Goal: Communication & Community: Answer question/provide support

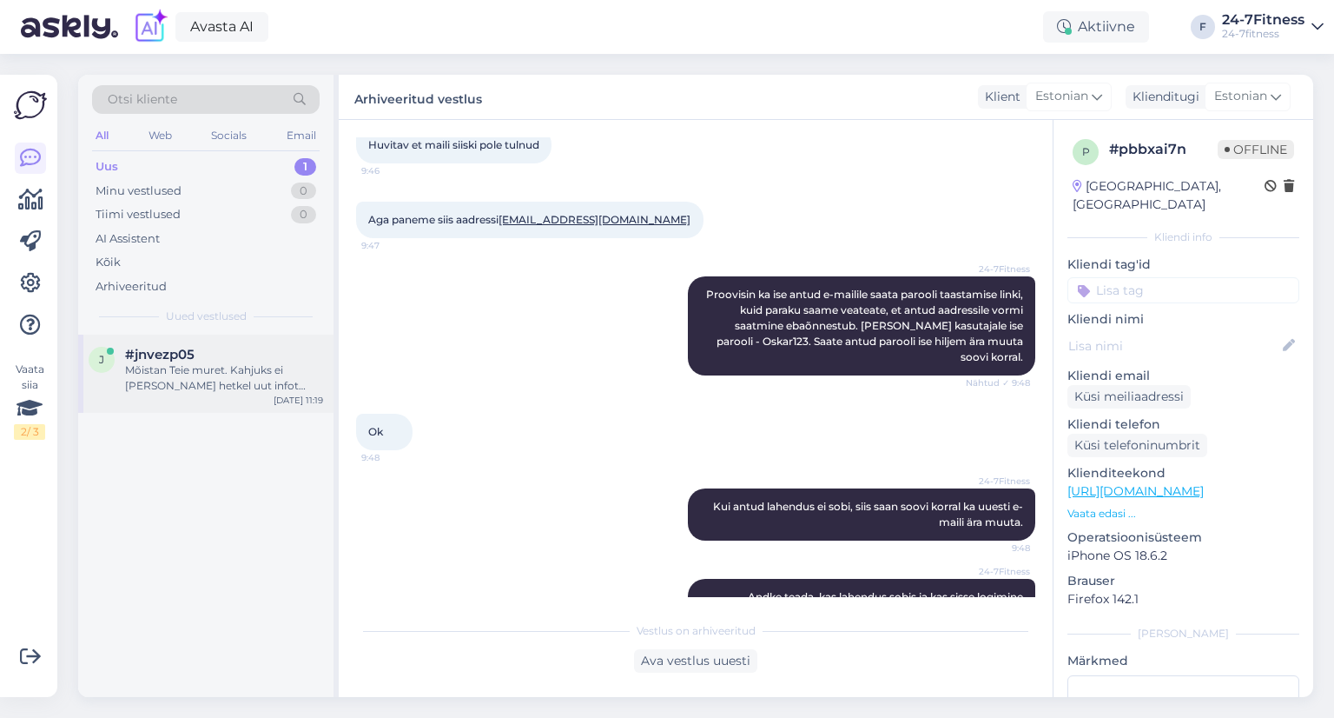
click at [191, 354] on span "#jnvezp05" at bounding box center [159, 355] width 69 height 16
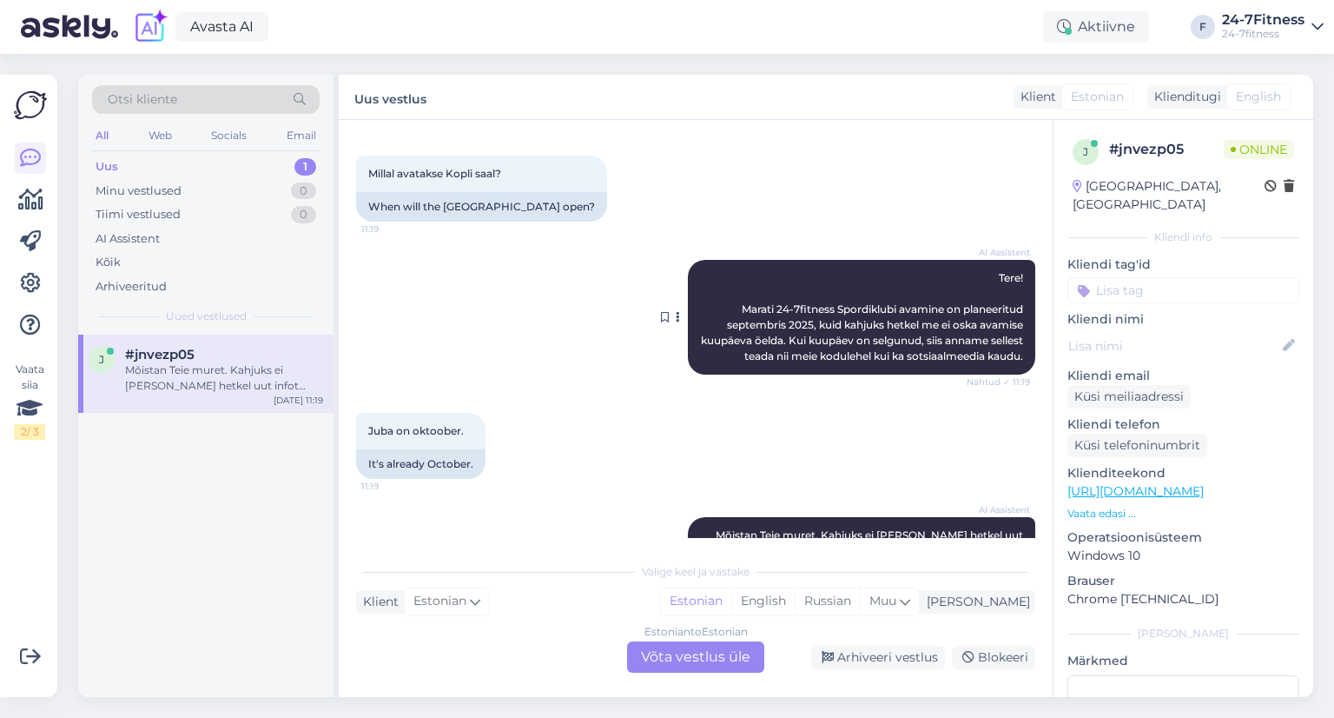
scroll to position [140, 0]
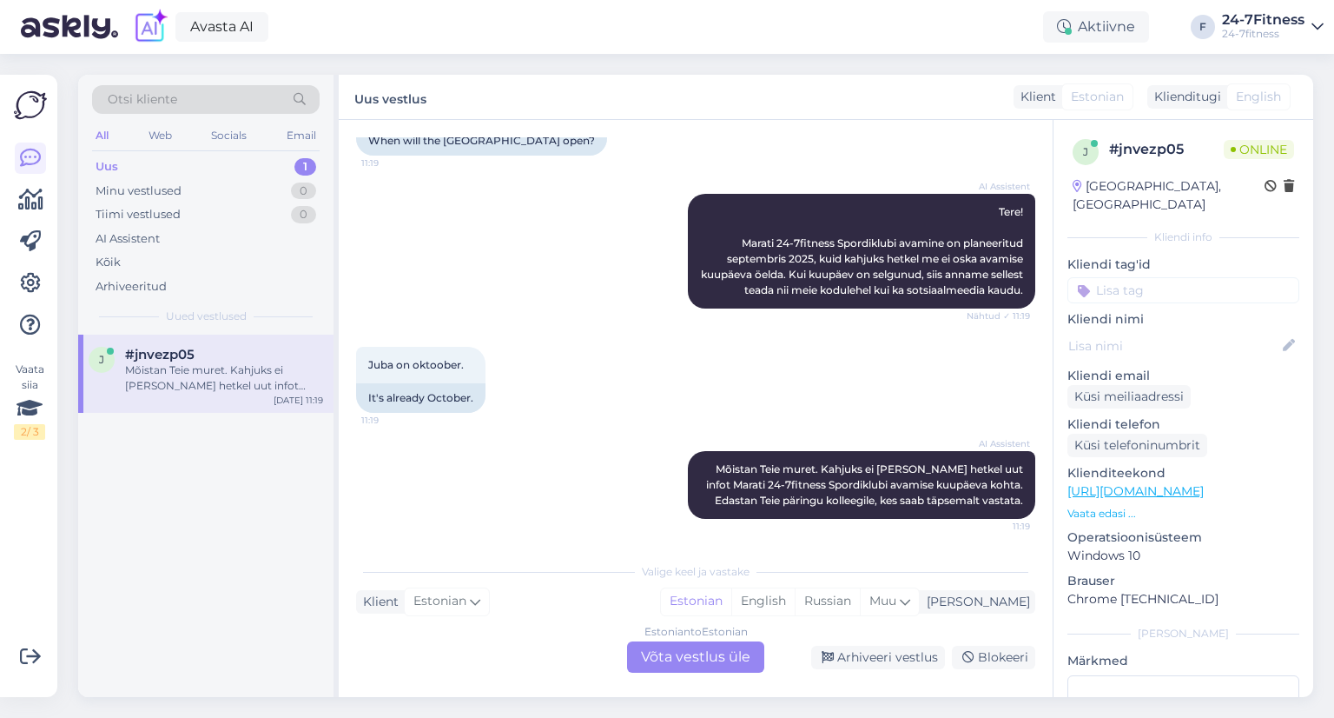
click at [665, 646] on div "Estonian to Estonian Võta vestlus üle" at bounding box center [695, 656] width 137 height 31
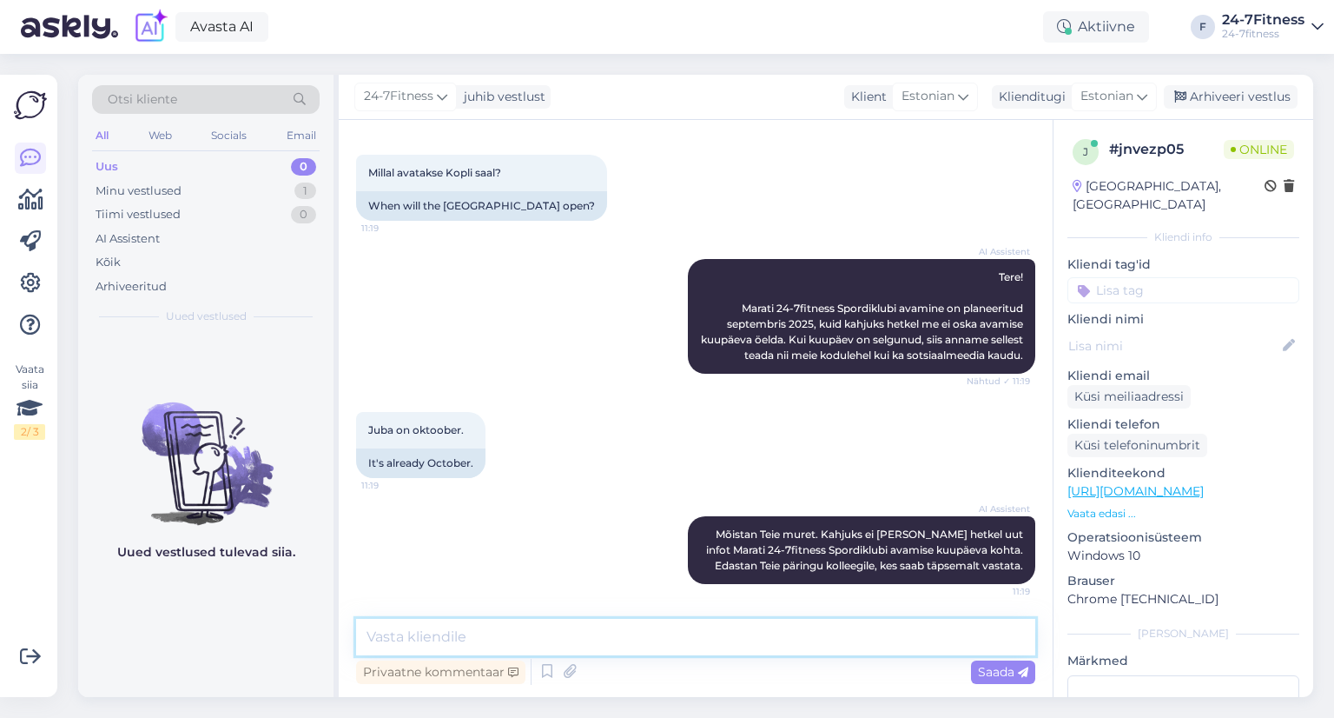
click at [495, 640] on textarea at bounding box center [695, 637] width 679 height 36
paste textarea "Kahjuks hetkel ei oska täpset avamise kuupäeva öelda. Kui täpne kuupäev on selg…"
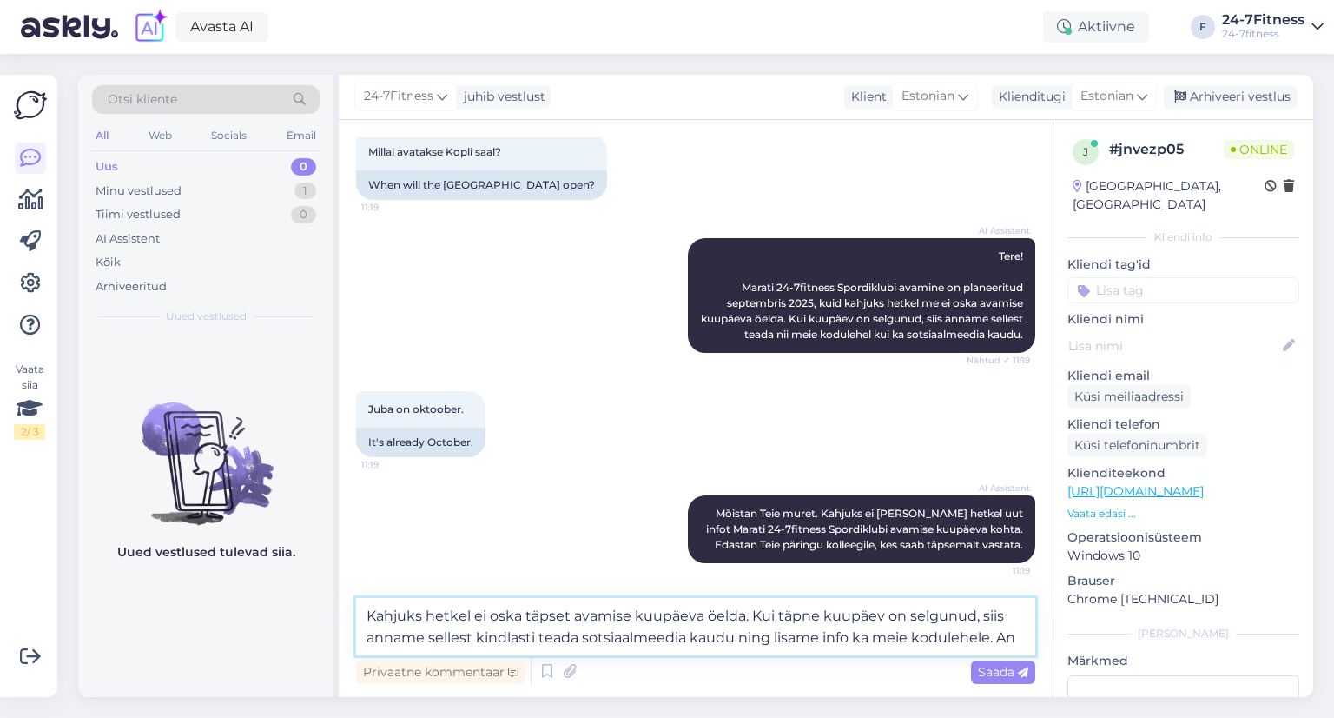
scroll to position [118, 0]
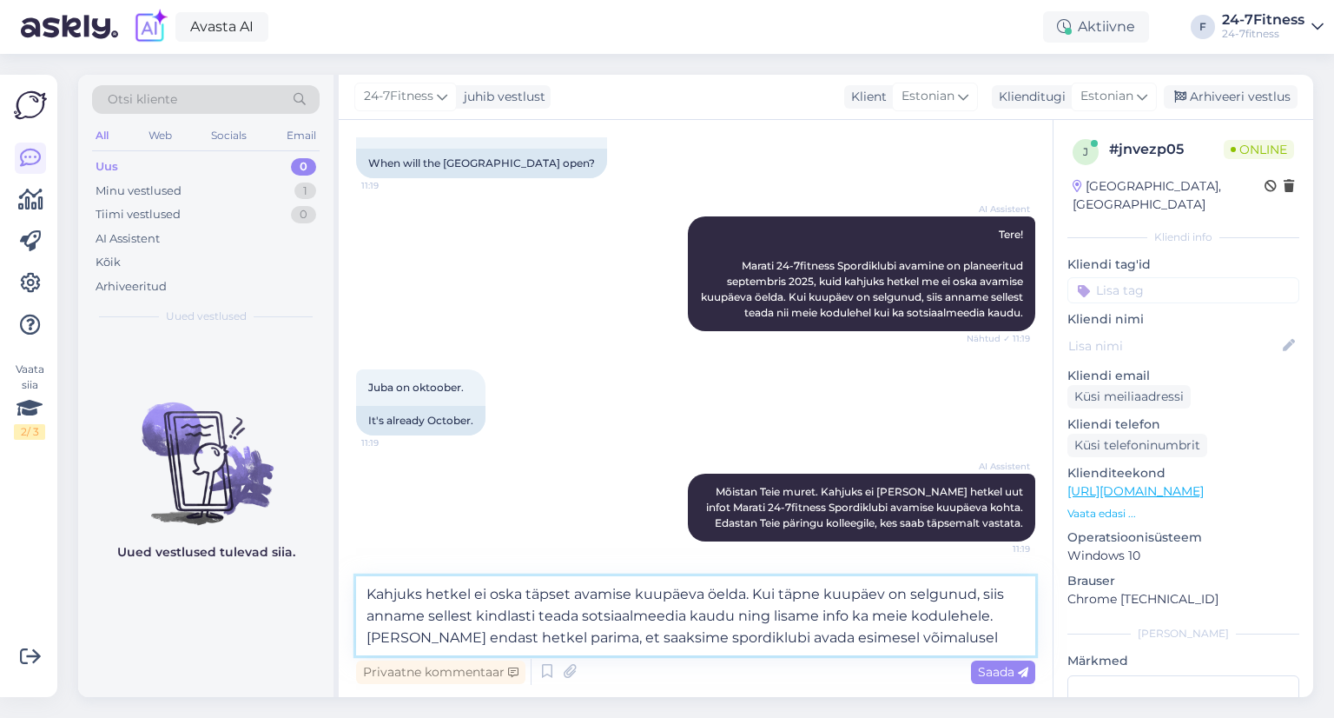
type textarea "Kahjuks hetkel ei oska täpset avamise kuupäeva öelda. Kui täpne kuupäev on selg…"
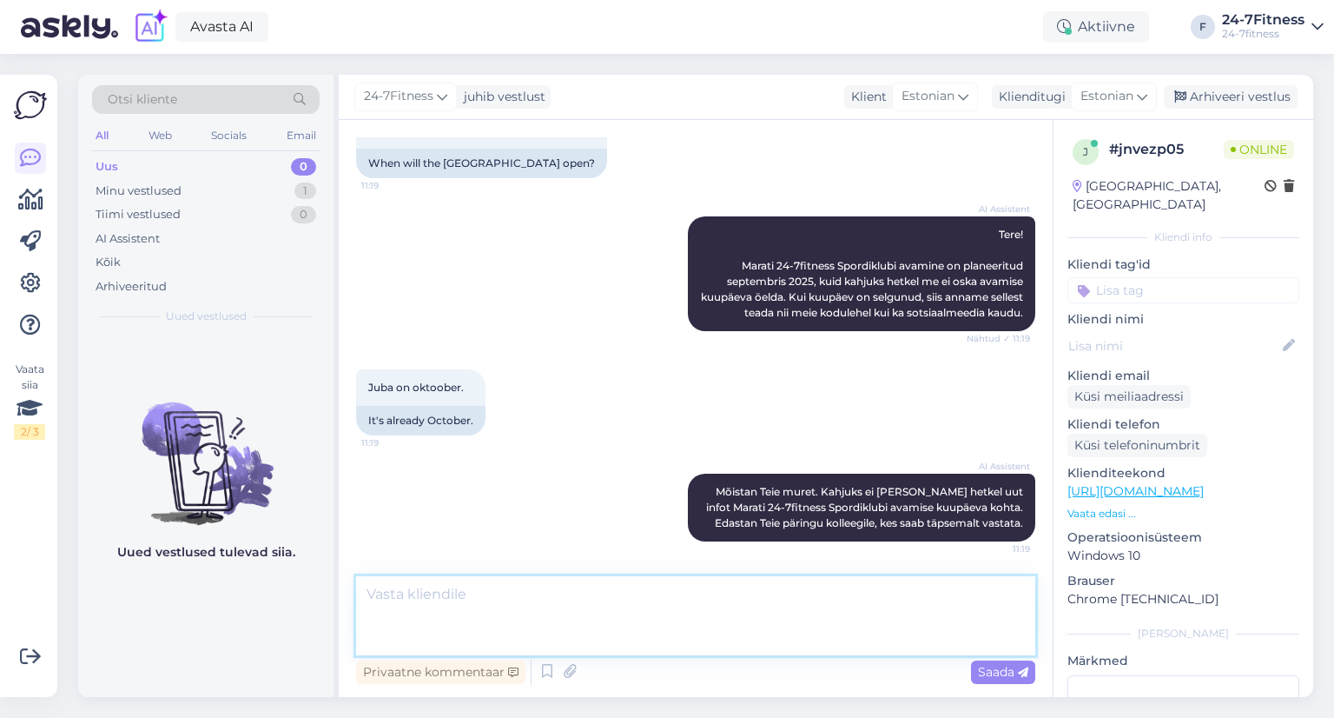
scroll to position [212, 0]
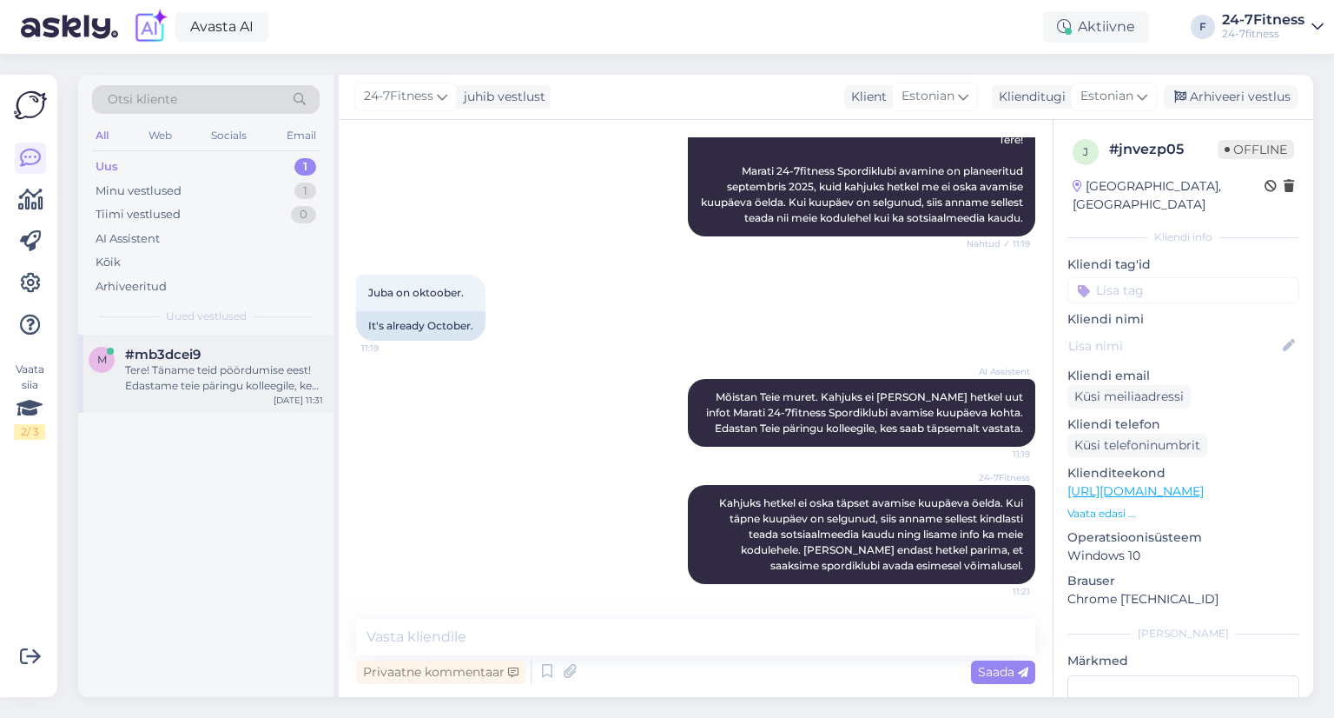
click at [195, 367] on div "Tere! Täname teid pöördumise eest! Edastame teie päringu kolleegile, kes saab t…" at bounding box center [224, 377] width 198 height 31
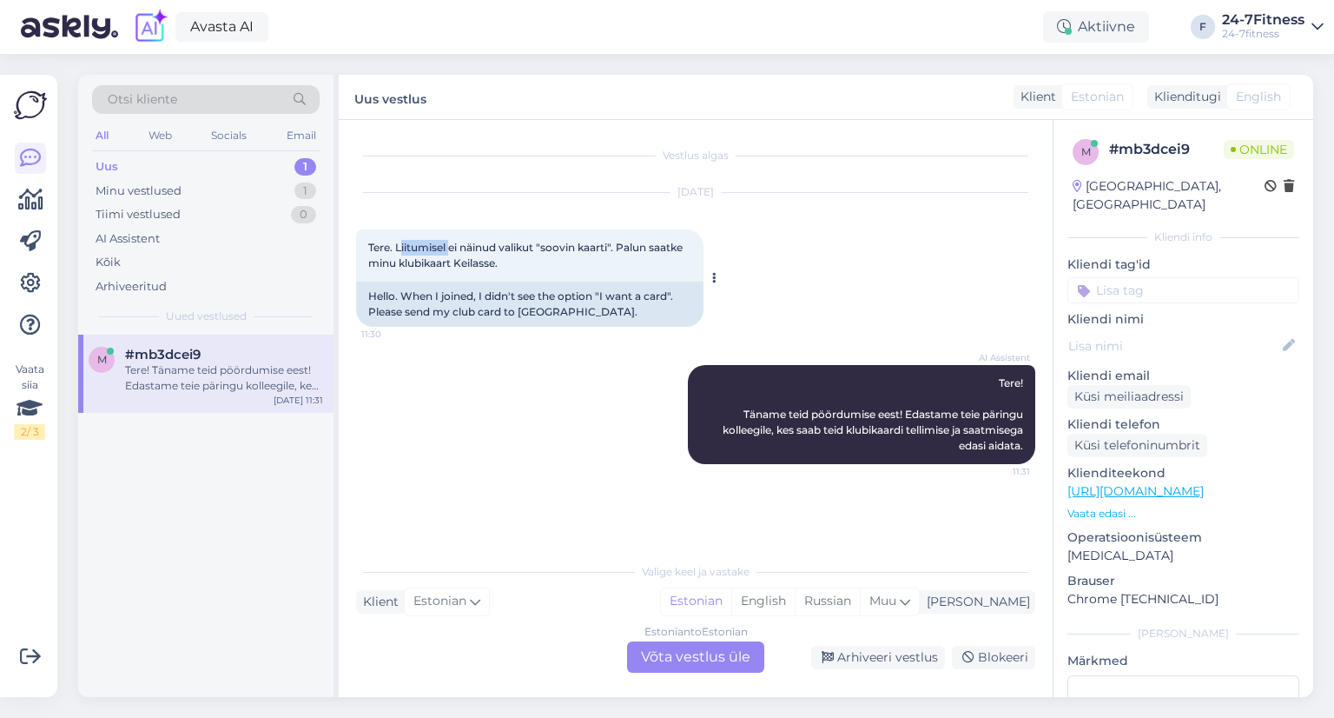
drag, startPoint x: 402, startPoint y: 246, endPoint x: 449, endPoint y: 253, distance: 47.4
click at [449, 253] on span "Tere. Liitumisel ei näinud valikut "soovin kaarti". Palun saatke minu klubikaar…" at bounding box center [526, 255] width 317 height 29
click at [438, 261] on span "Tere. Liitumisel ei näinud valikut "soovin kaarti". Palun saatke minu klubikaar…" at bounding box center [526, 255] width 317 height 29
click at [709, 659] on div "Estonian to Estonian Võta vestlus üle" at bounding box center [695, 656] width 137 height 31
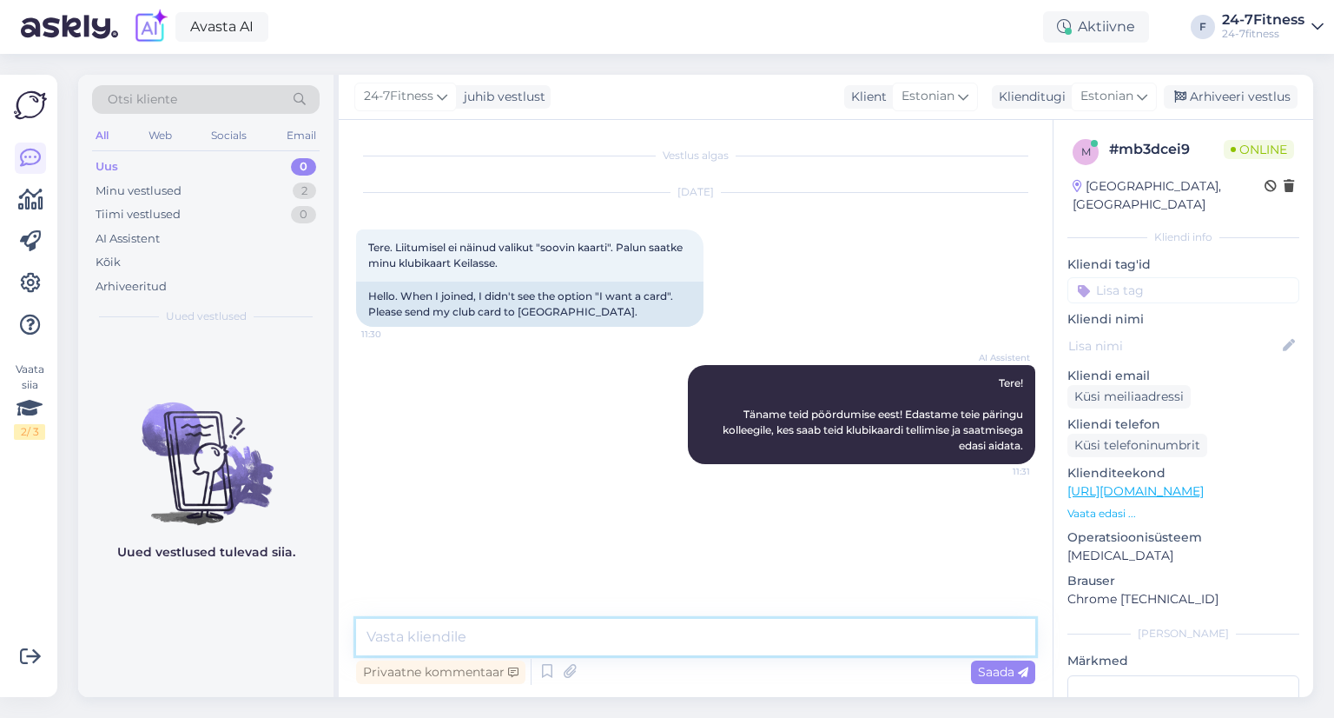
click at [491, 622] on textarea at bounding box center [695, 637] width 679 height 36
paste textarea "Spordiklubisse saate siseneda ka mobiilirakendusega. Juhised leiate siit: [URL]…"
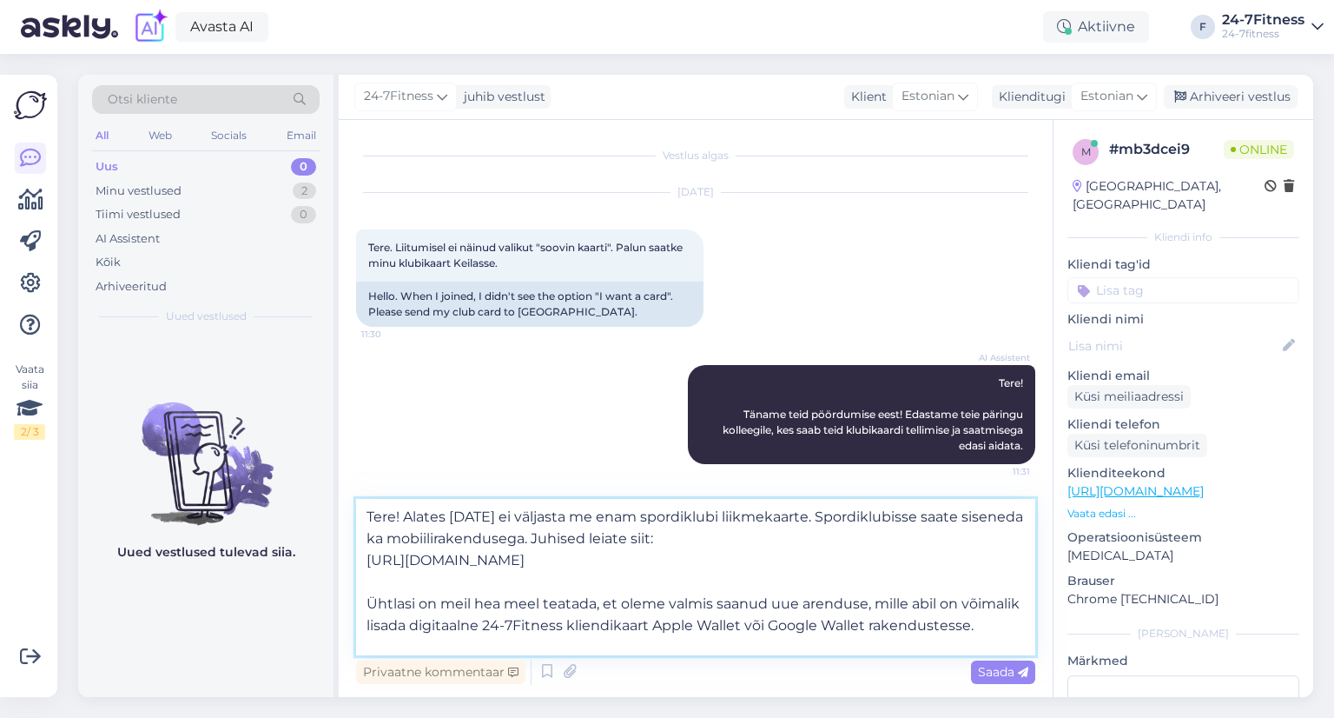
drag, startPoint x: 447, startPoint y: 534, endPoint x: 434, endPoint y: 536, distance: 13.1
click at [434, 536] on textarea "Tere! Alates [DATE] ei väljasta me enam spordiklubi liikmekaarte. Spordiklubiss…" at bounding box center [695, 577] width 679 height 156
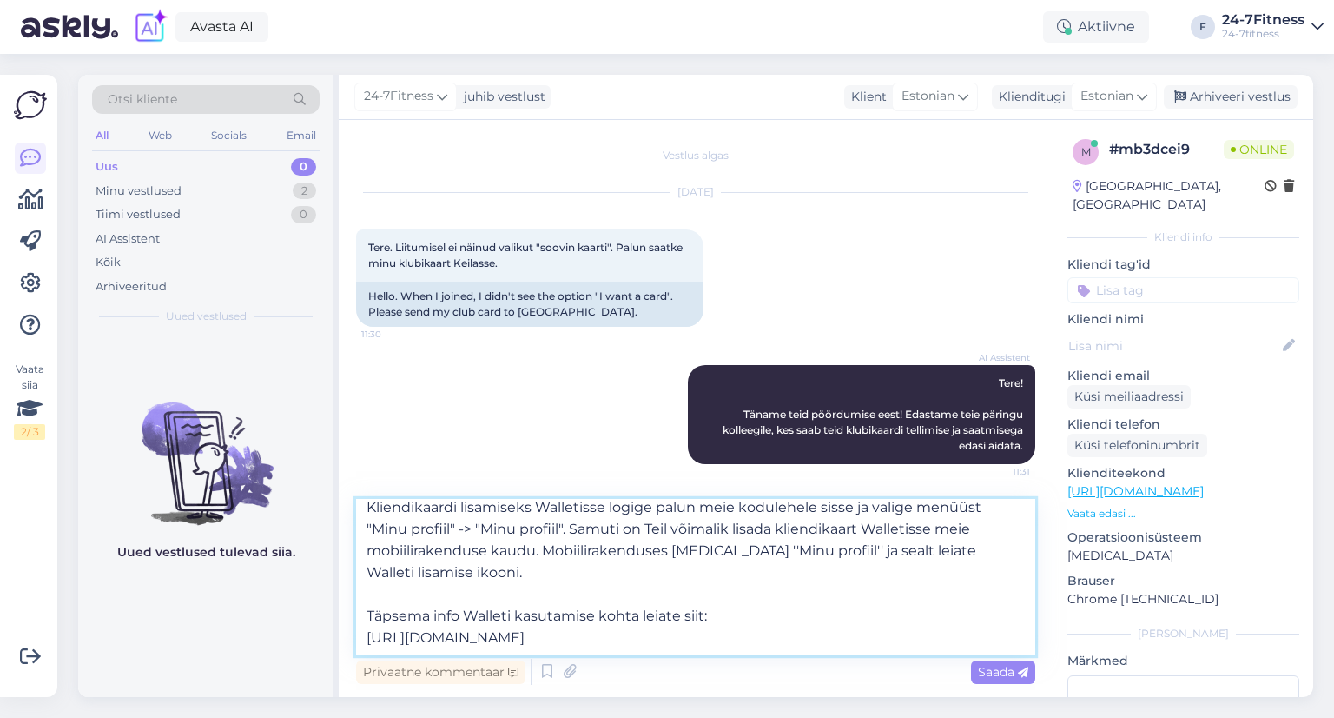
scroll to position [183, 0]
type textarea "Tere! Alates [DATE] ei väljasta me enam spordiklubi liikmekaarte. Spordiklubiss…"
click at [988, 672] on span "Saada" at bounding box center [1003, 672] width 50 height 16
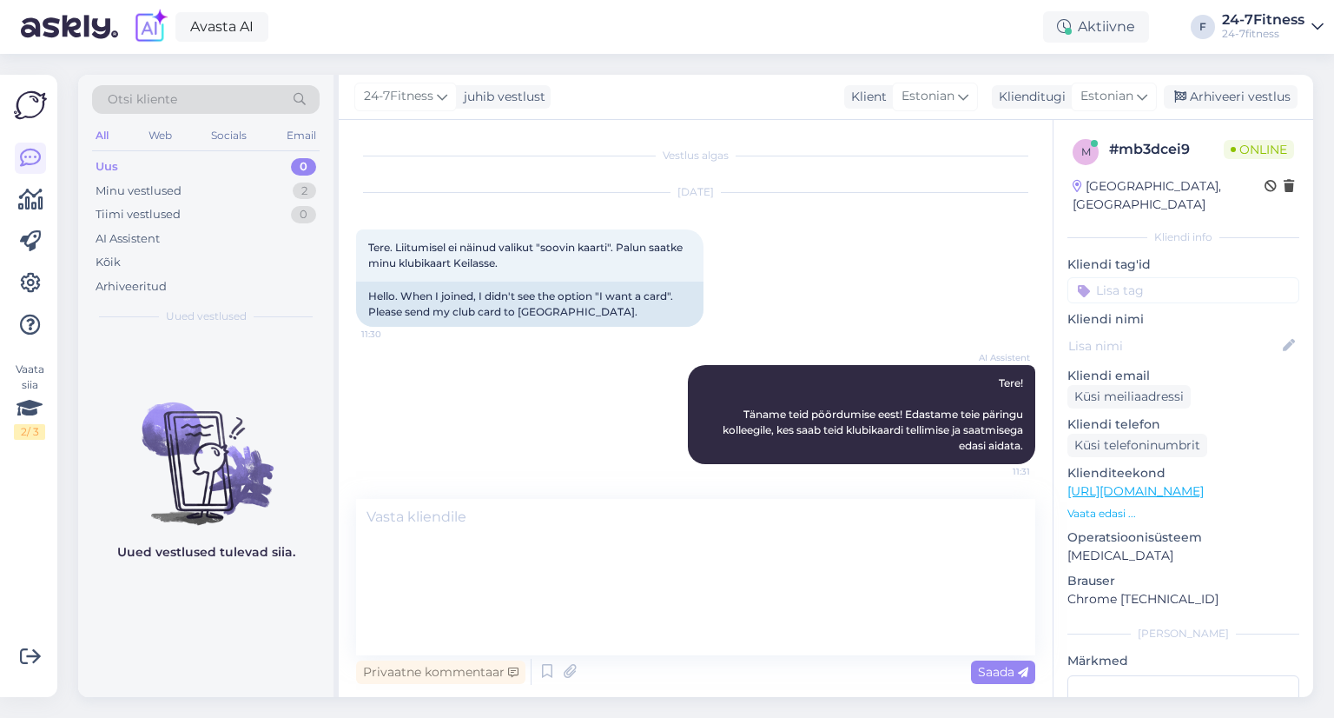
scroll to position [0, 0]
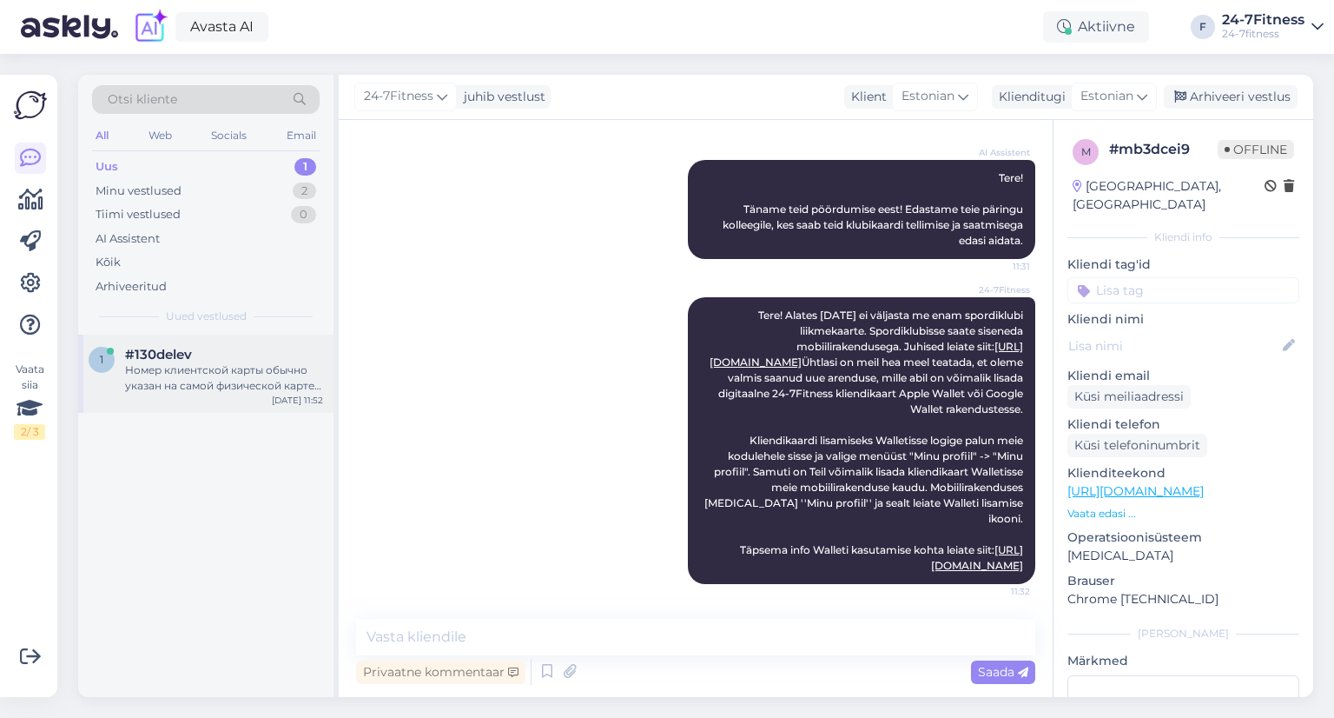
click at [189, 386] on div "Номер клиентской карты обычно указан на самой физической карте. Если у вас нет …" at bounding box center [224, 377] width 198 height 31
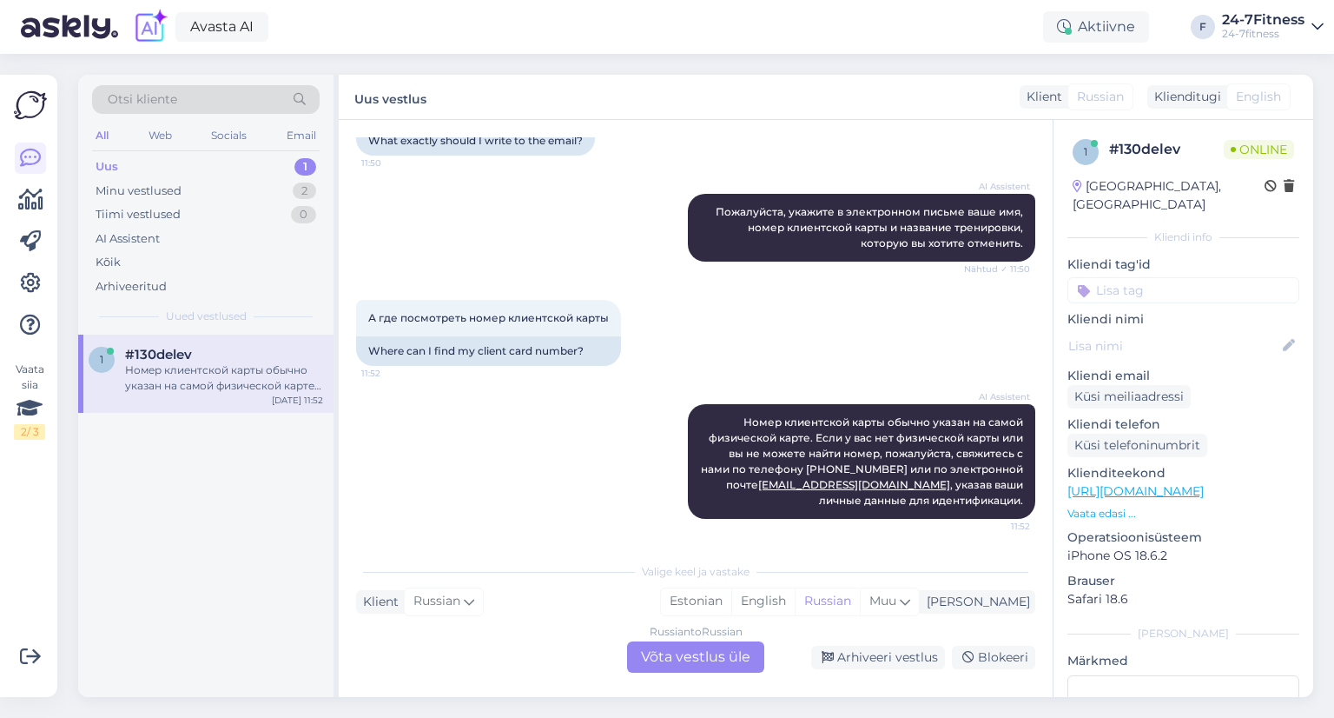
scroll to position [1617, 0]
click at [686, 656] on div "Russian to Russian Võta vestlus üle" at bounding box center [695, 656] width 137 height 31
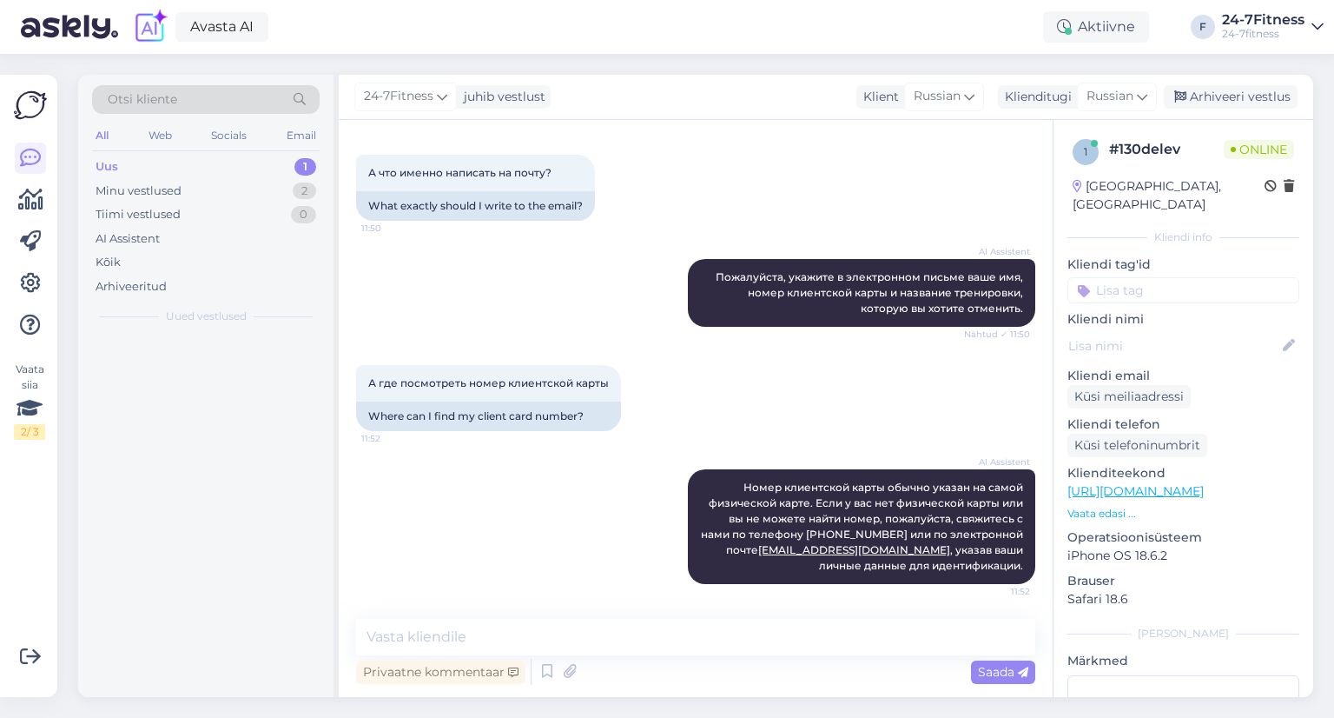
scroll to position [1552, 0]
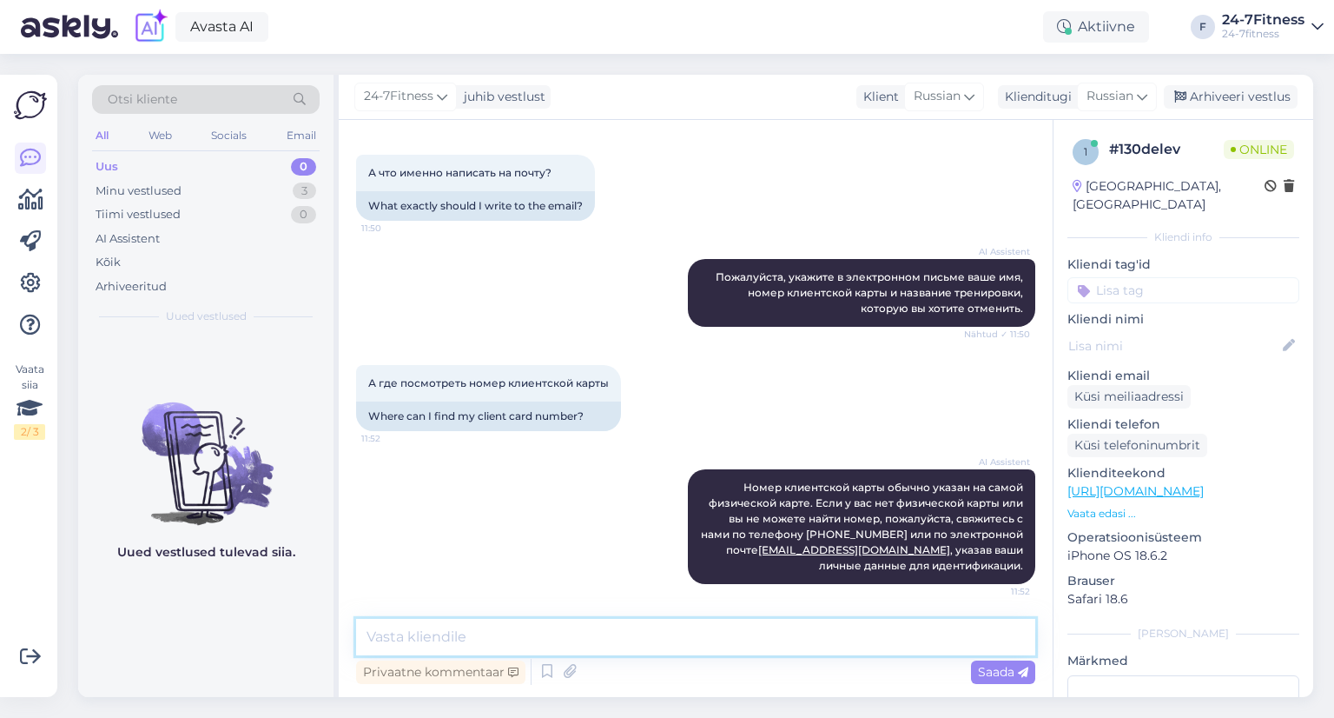
click at [594, 625] on textarea at bounding box center [695, 637] width 679 height 36
paste textarea "Извините за неточный ответ! Номер карты клиента вы можете найти в мобильном при…"
type textarea "Извините за неточный ответ! Номер карты клиента вы можете найти в мобильном при…"
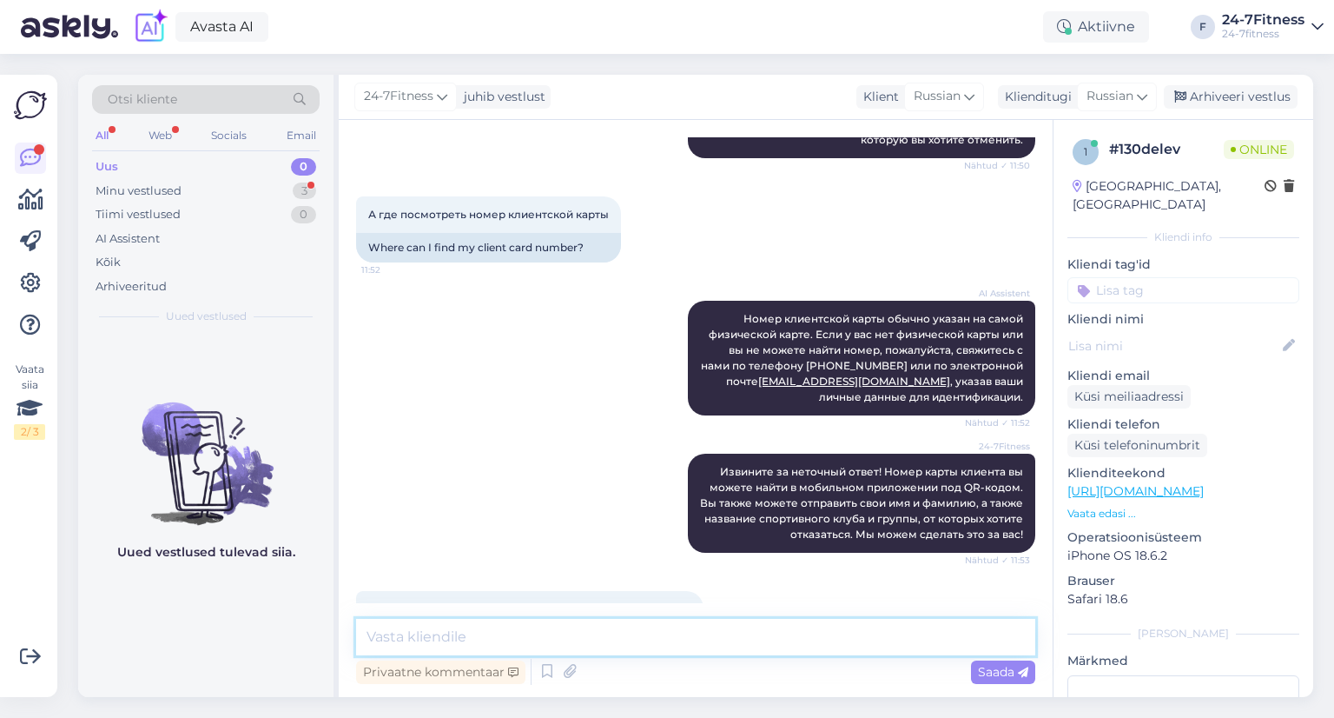
scroll to position [1795, 0]
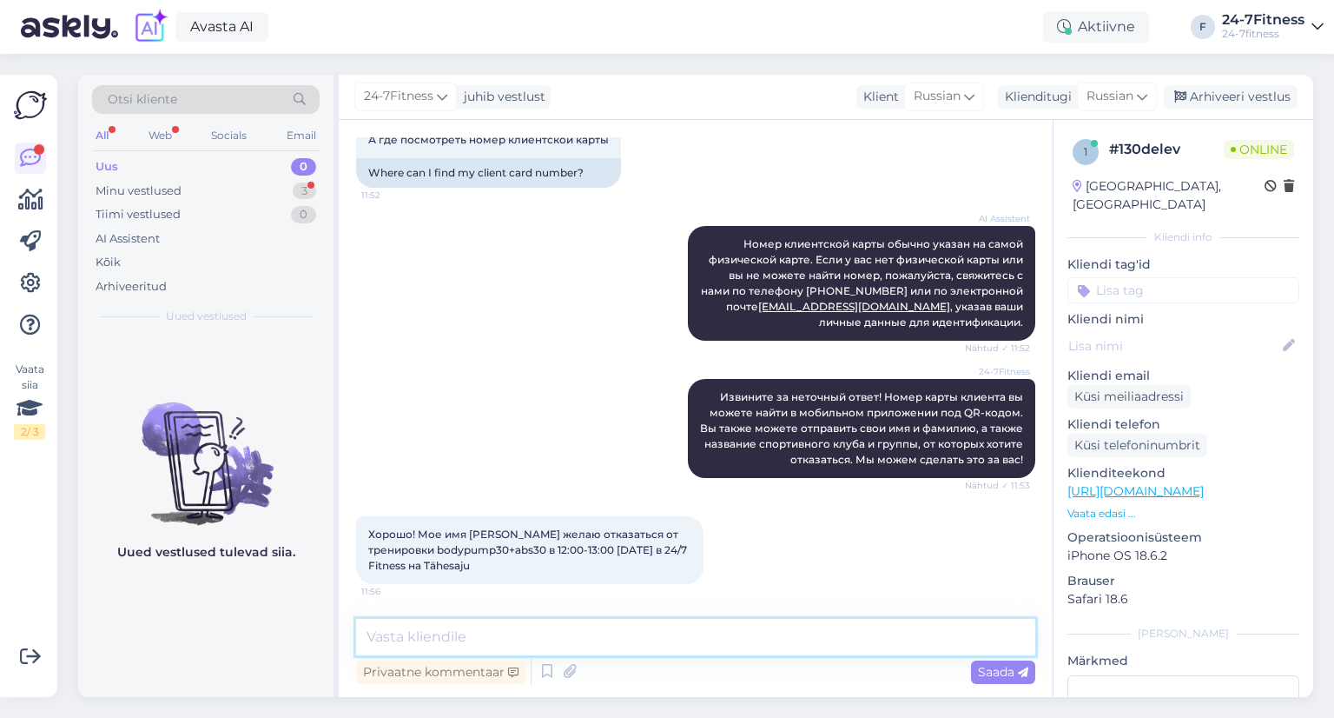
paste textarea "Спасибо! Мы подтверждаем отмену вашего бронирования."
type textarea "Спасибо! Мы подтверждаем отмену вашего бронирования."
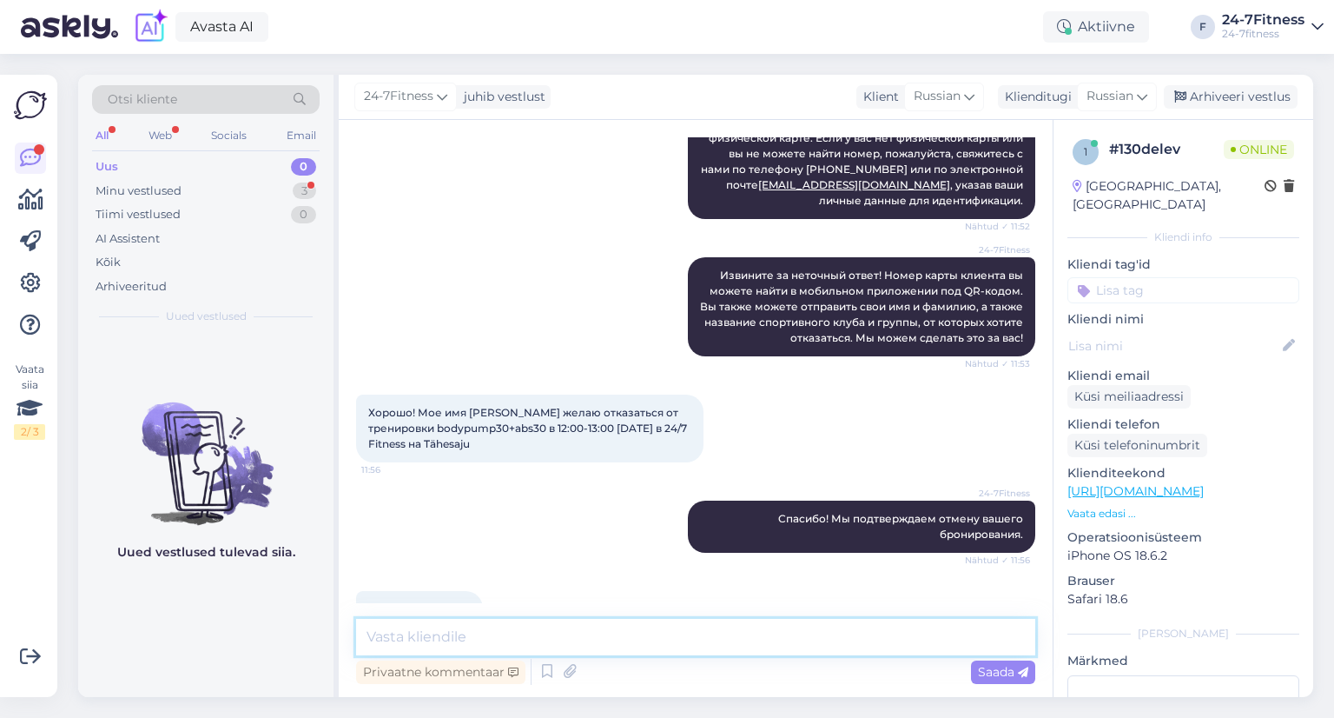
scroll to position [1960, 0]
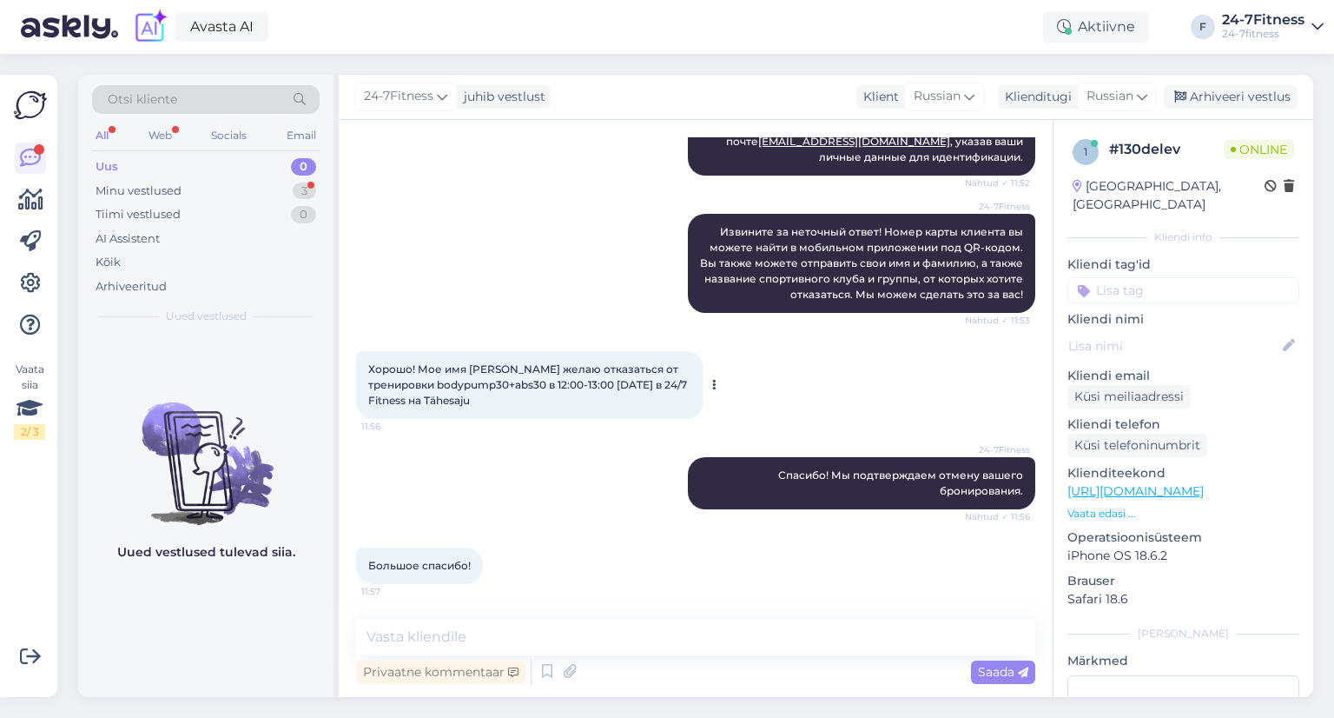
click at [537, 387] on span "Хорошо! Мое имя [PERSON_NAME] желаю отказаться от тренировки bodypump30+abs30 в…" at bounding box center [528, 384] width 321 height 44
click at [1244, 94] on div "Arhiveeri vestlus" at bounding box center [1231, 96] width 134 height 23
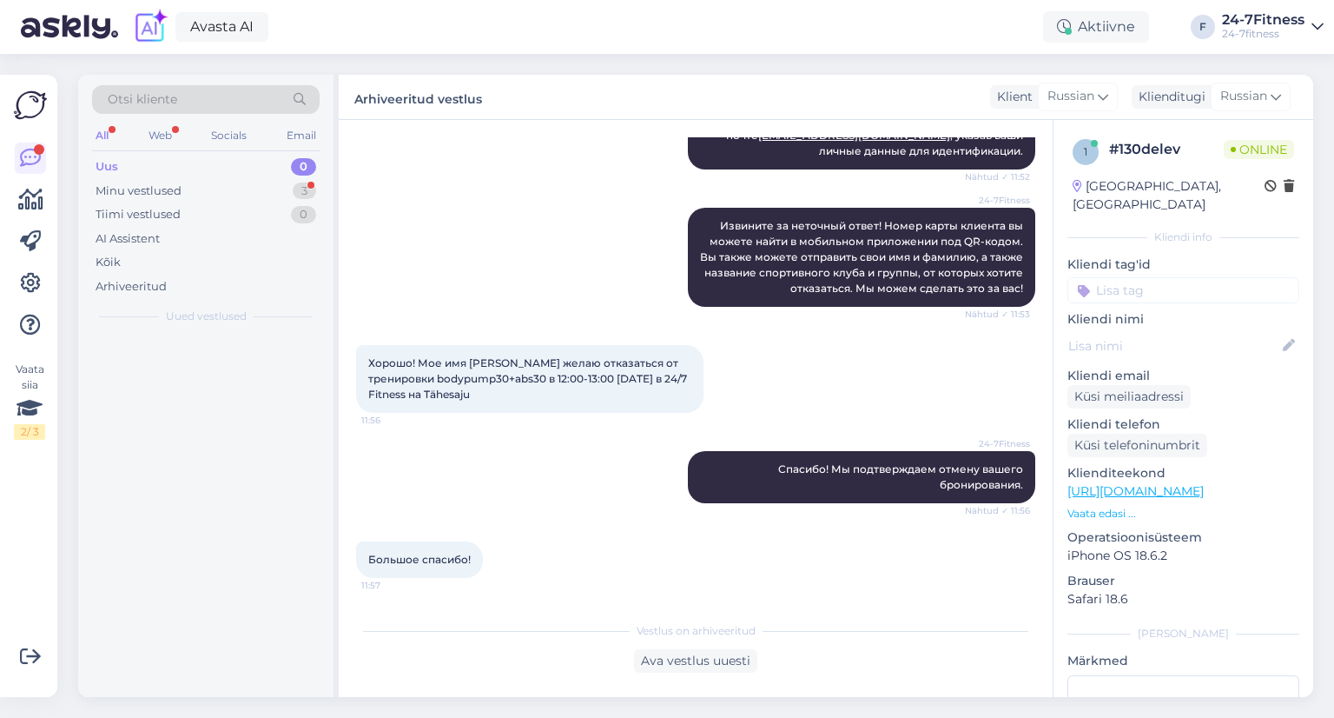
scroll to position [1966, 0]
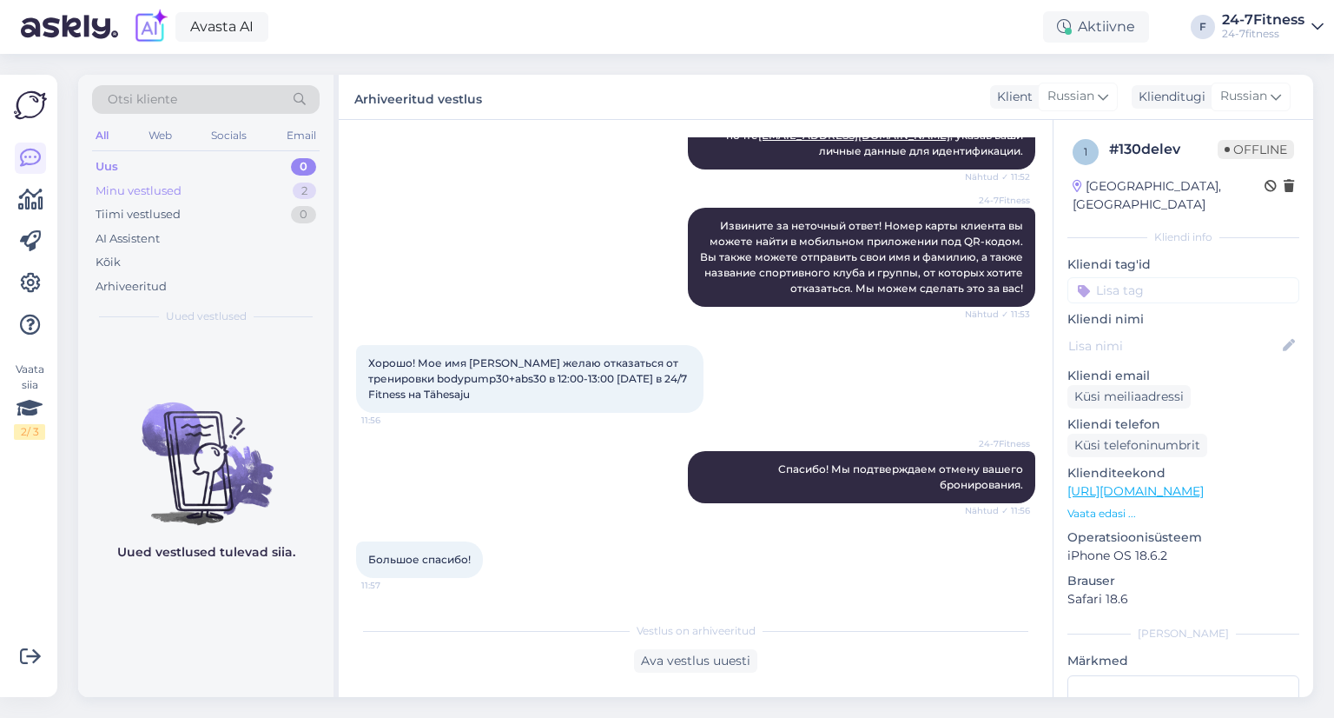
click at [169, 182] on div "Minu vestlused" at bounding box center [139, 190] width 86 height 17
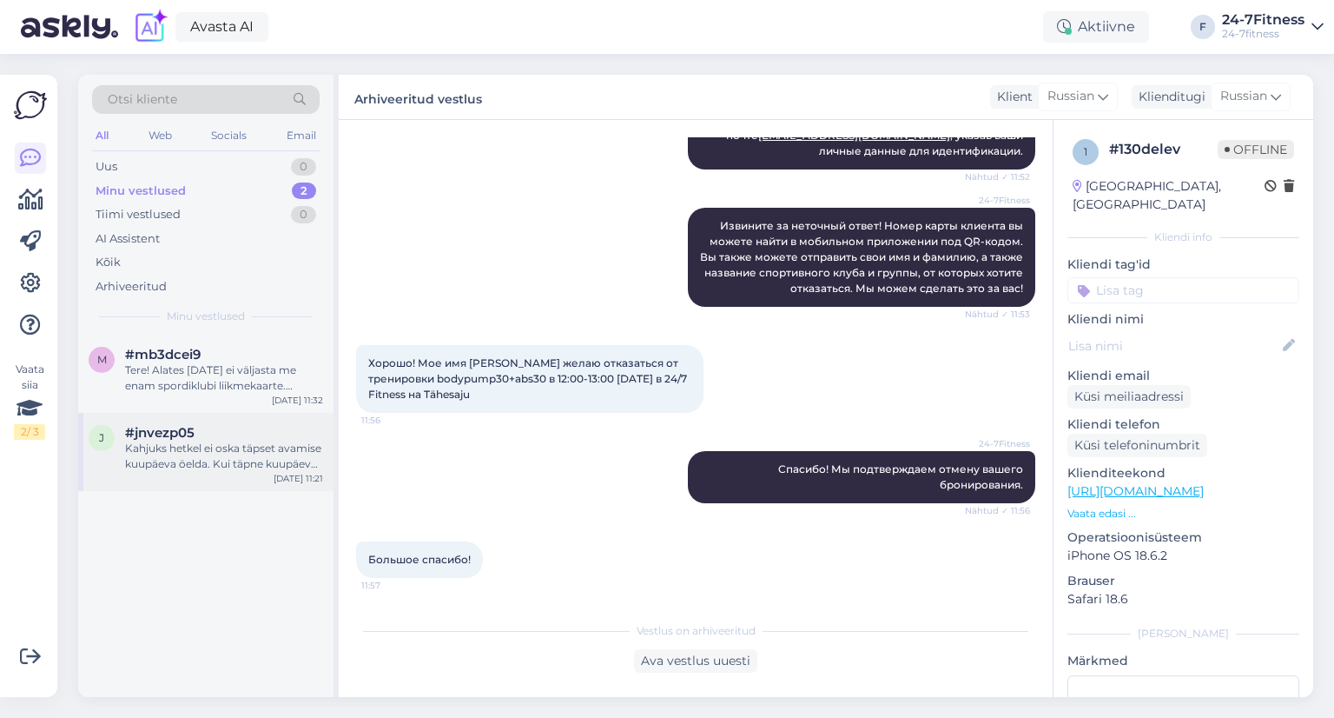
click at [164, 422] on div "j #jnvezp05 Kahjuks hetkel ei oska täpset avamise kuupäeva öelda. Kui täpne kuu…" at bounding box center [205, 452] width 255 height 78
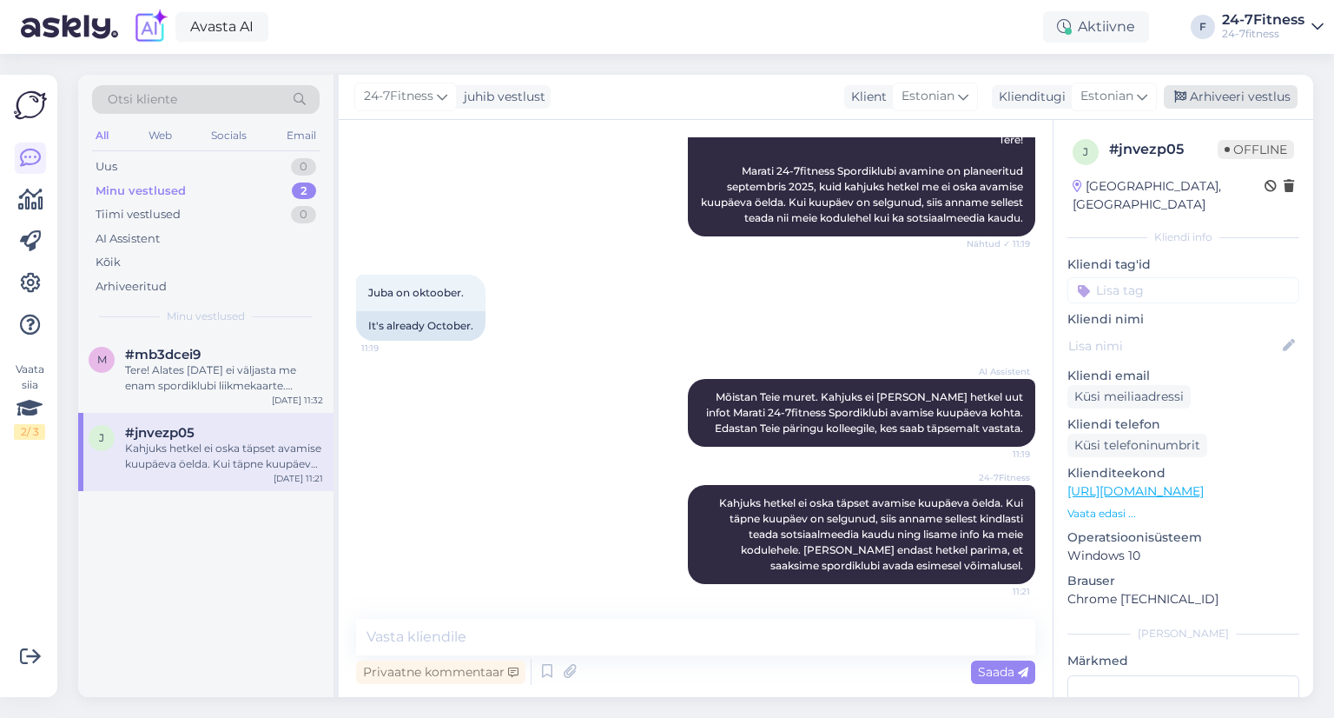
click at [1221, 96] on div "Arhiveeri vestlus" at bounding box center [1231, 96] width 134 height 23
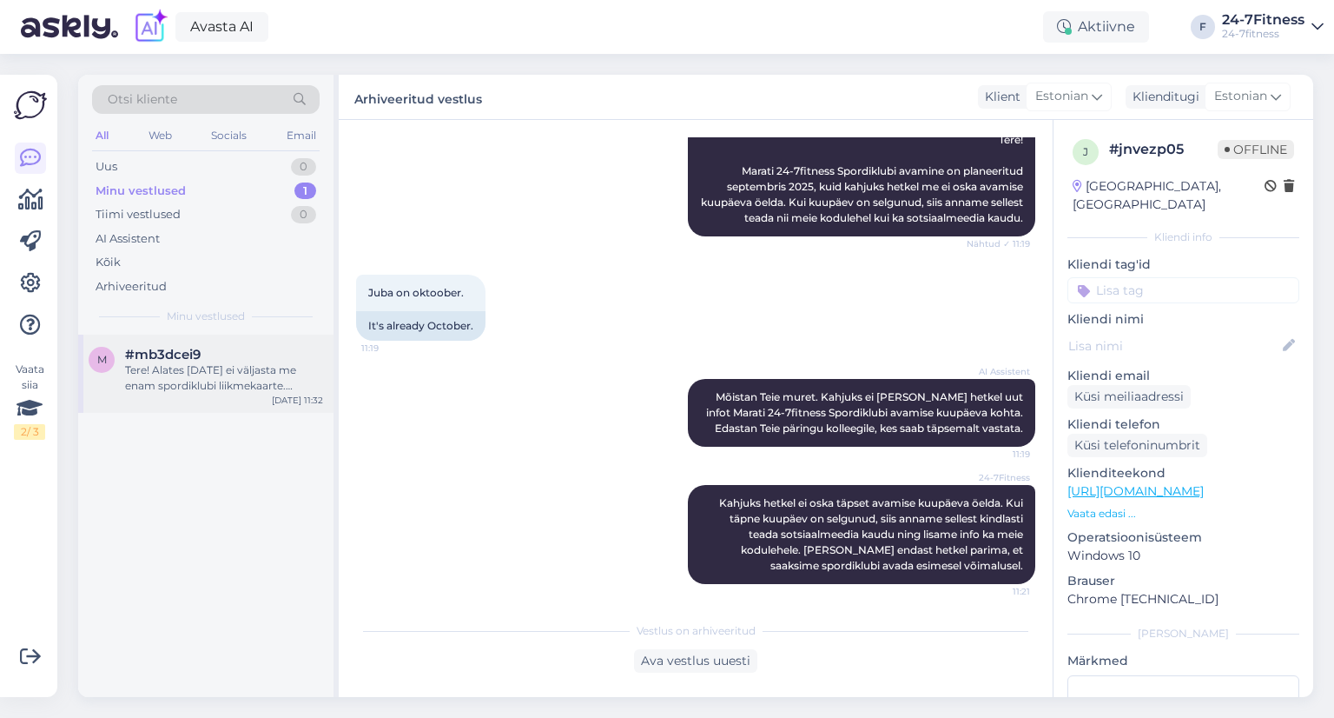
click at [195, 391] on div "Tere! Alates [DATE] ei väljasta me enam spordiklubi liikmekaarte. Spordiklubiss…" at bounding box center [224, 377] width 198 height 31
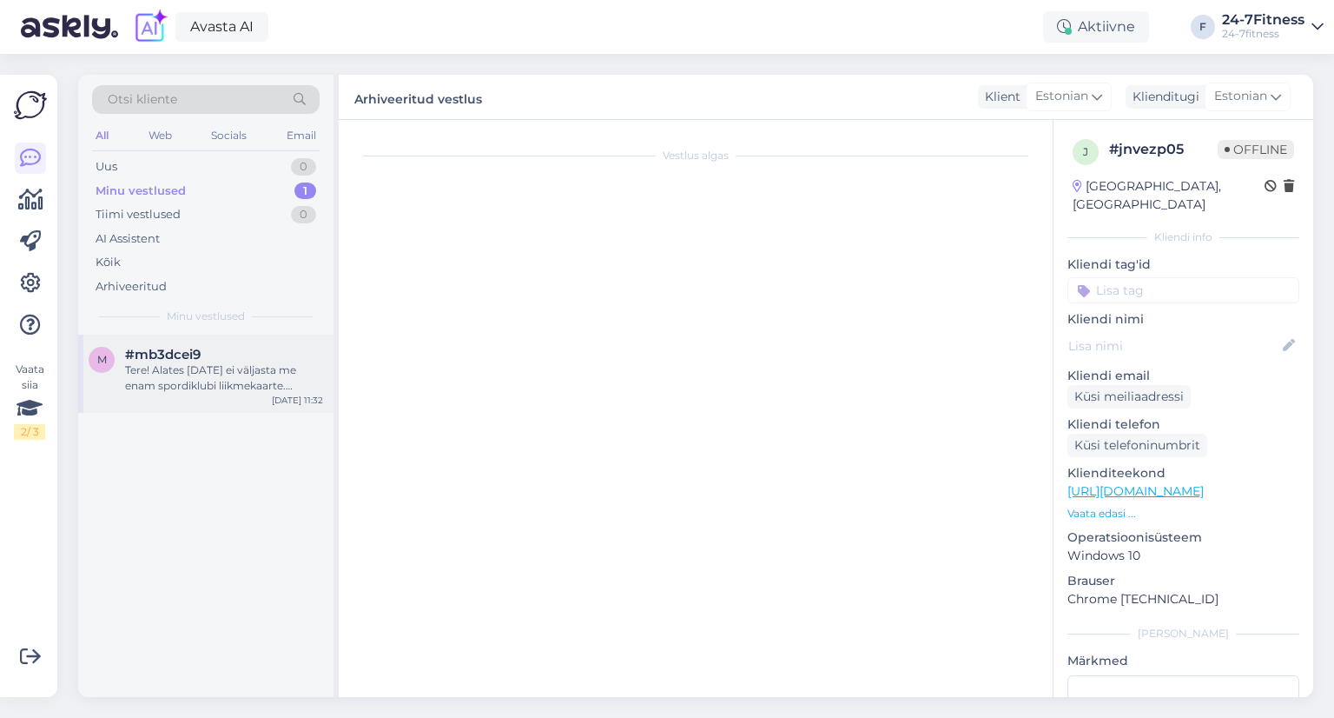
scroll to position [221, 0]
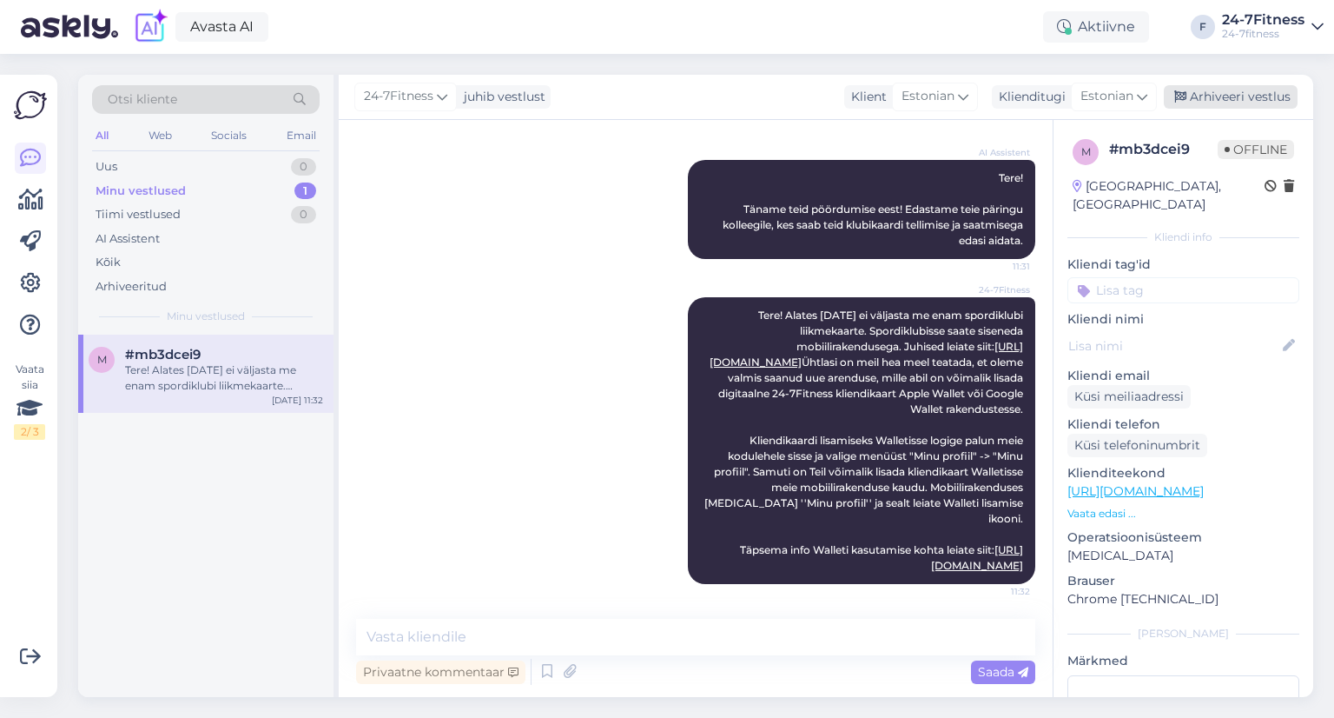
click at [1223, 108] on div "Arhiveeri vestlus" at bounding box center [1231, 96] width 134 height 23
